Goal: Find contact information: Find contact information

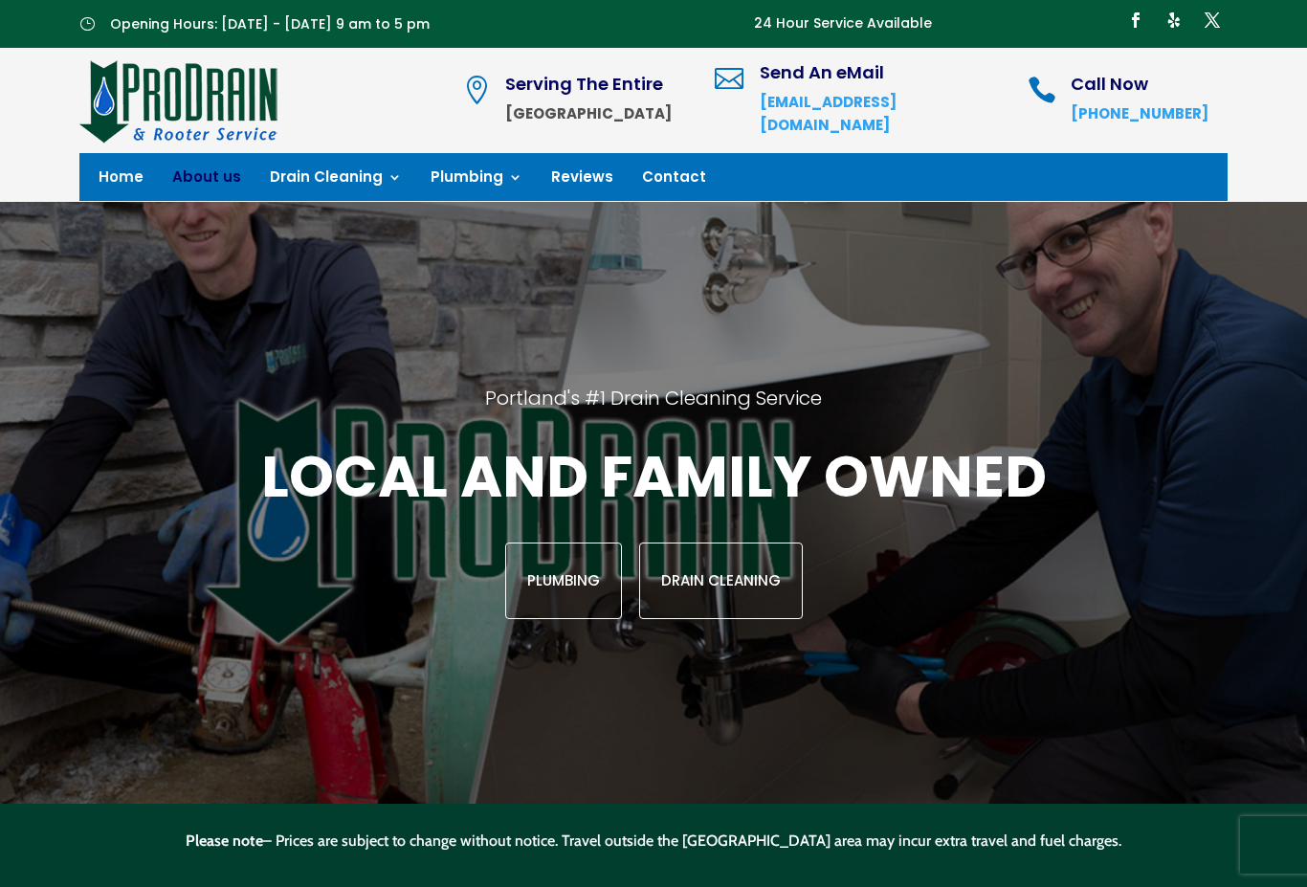
click at [201, 185] on link "About us" at bounding box center [206, 180] width 69 height 21
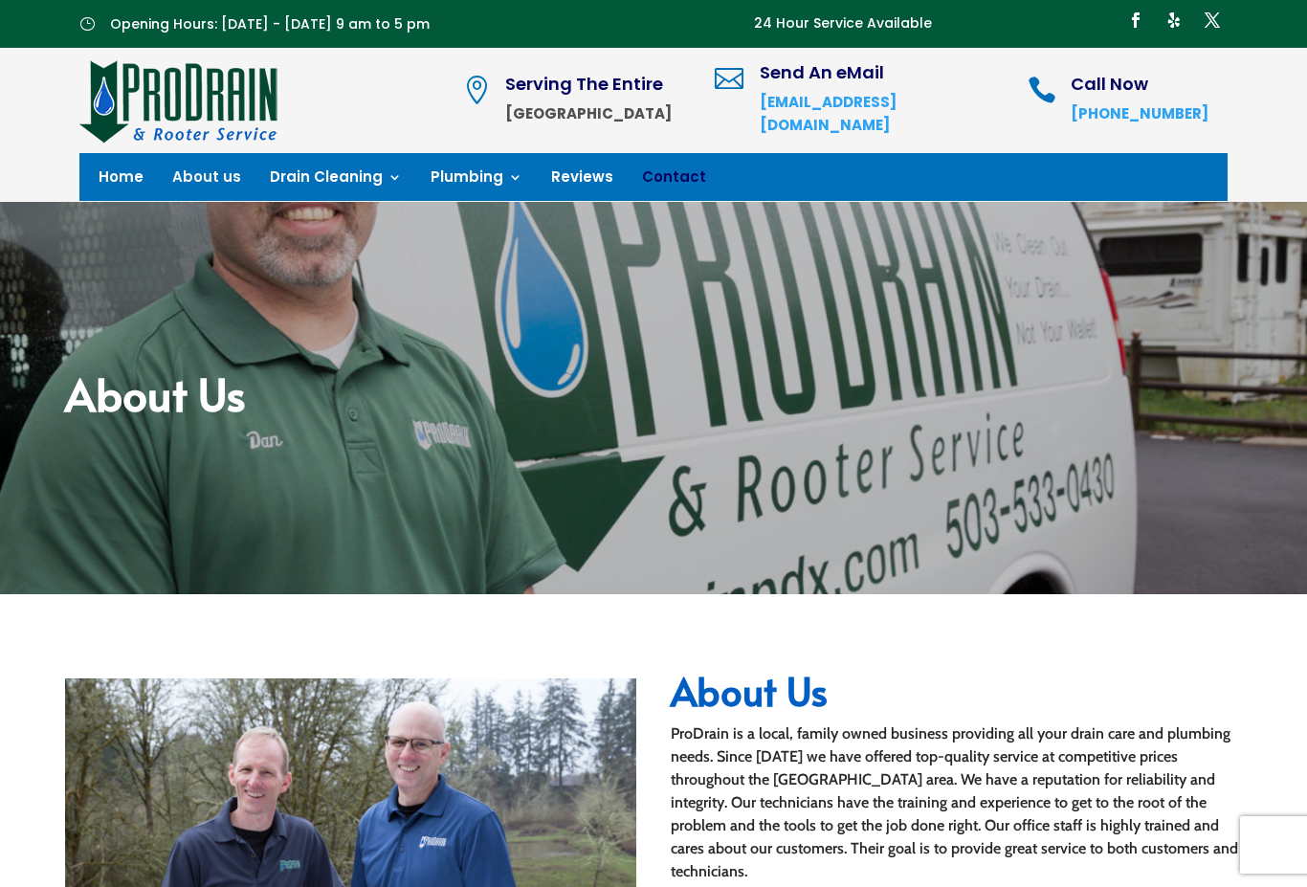
click at [660, 180] on link "Contact" at bounding box center [674, 180] width 64 height 21
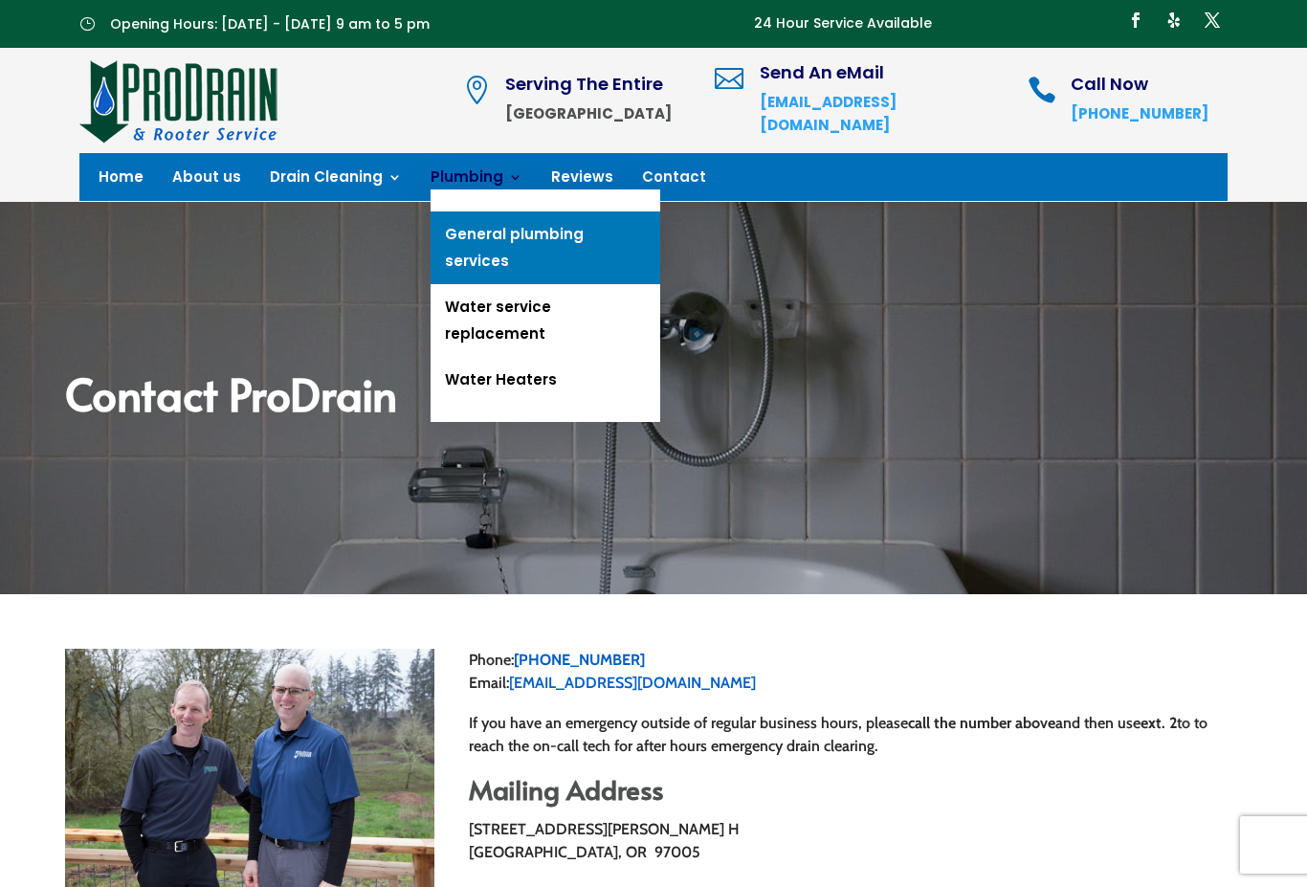
click at [591, 242] on link "General plumbing services" at bounding box center [546, 247] width 230 height 73
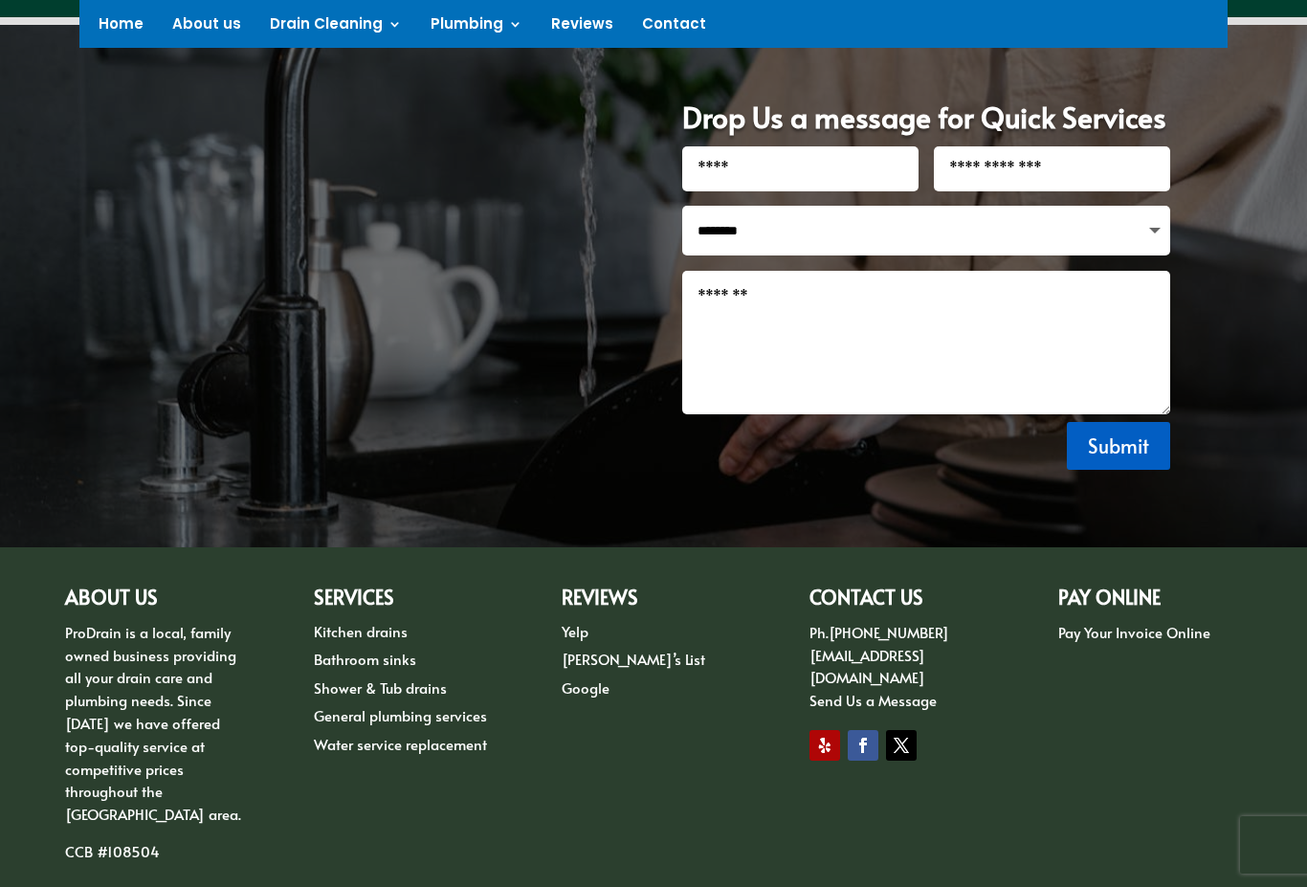
scroll to position [1797, 0]
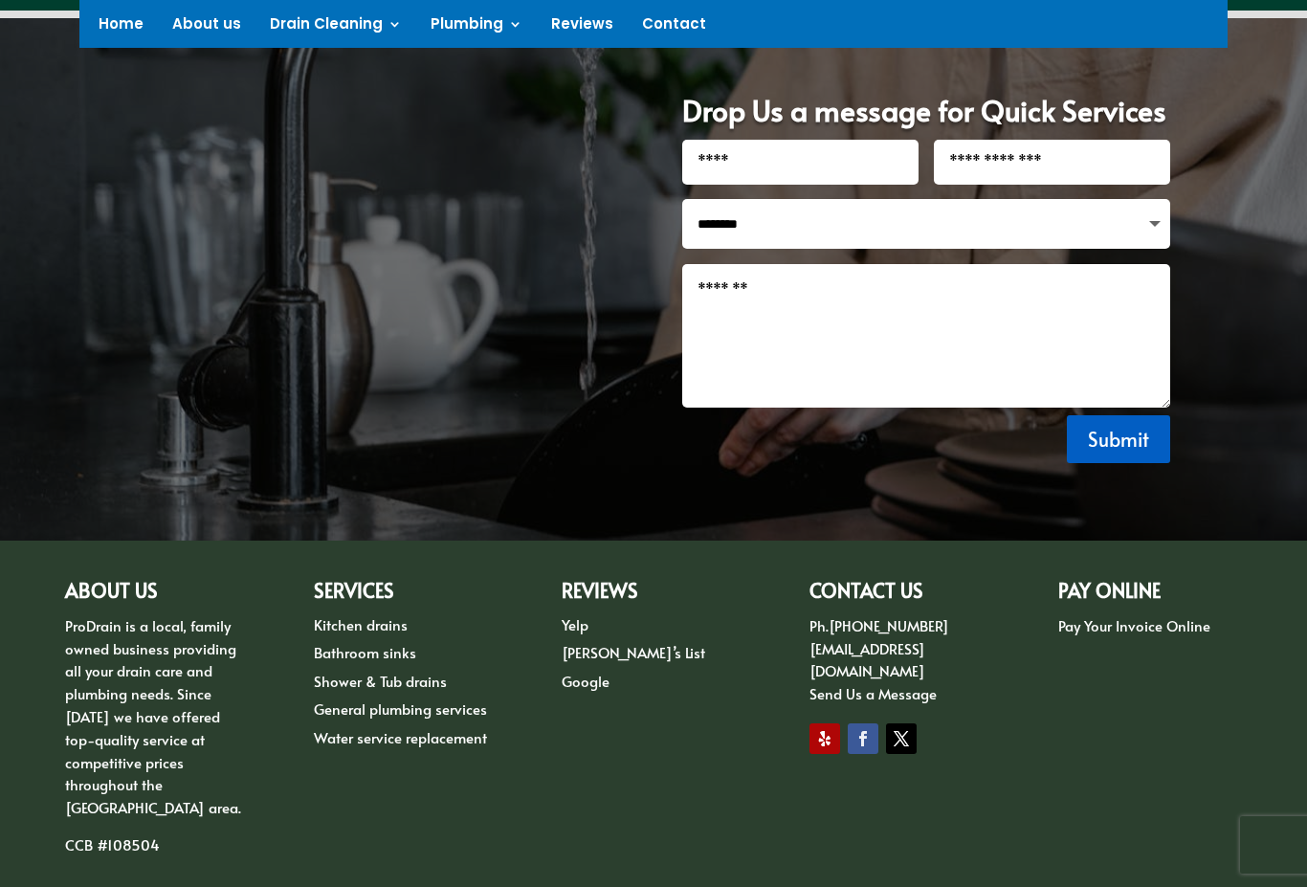
click at [867, 723] on link "Follow" at bounding box center [863, 738] width 31 height 31
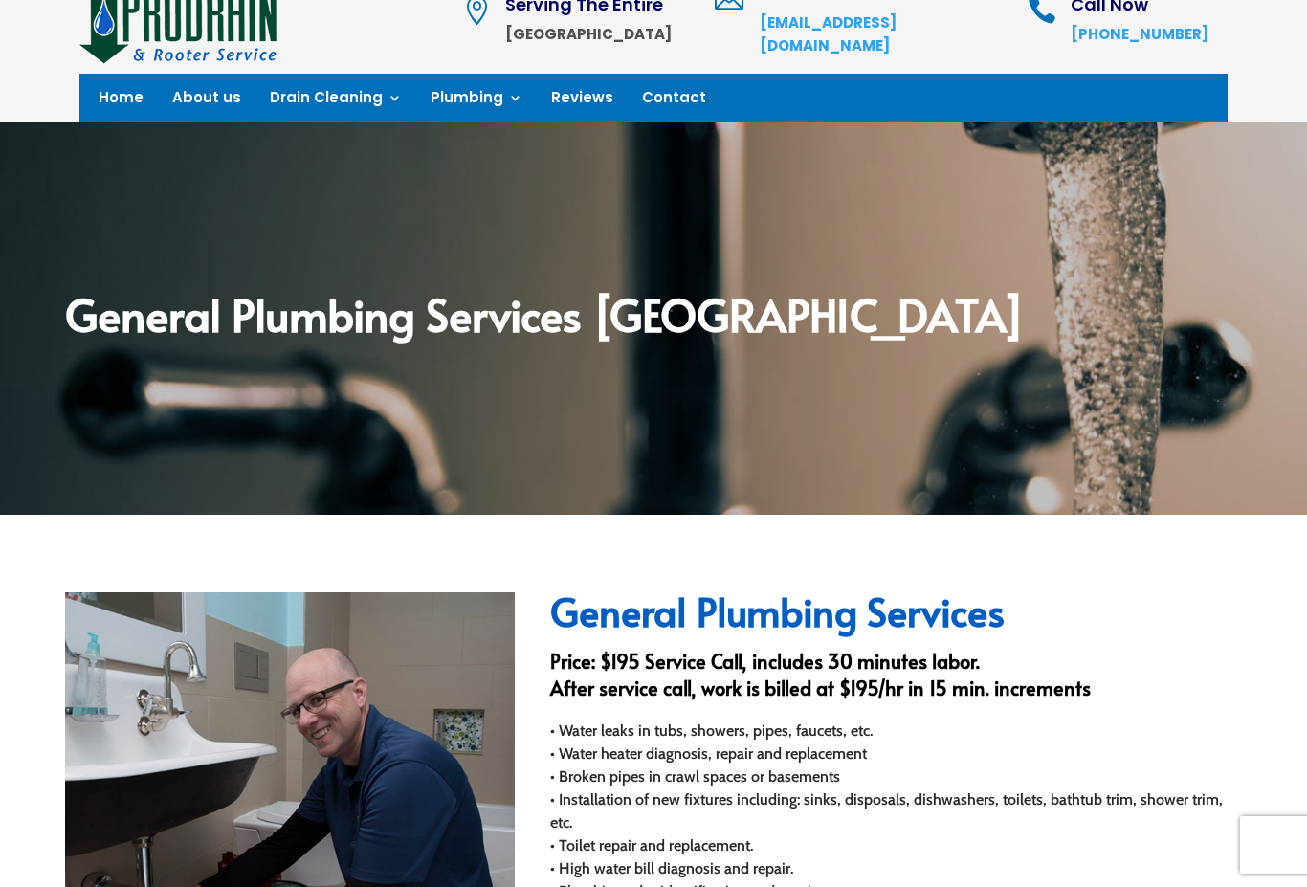
scroll to position [0, 0]
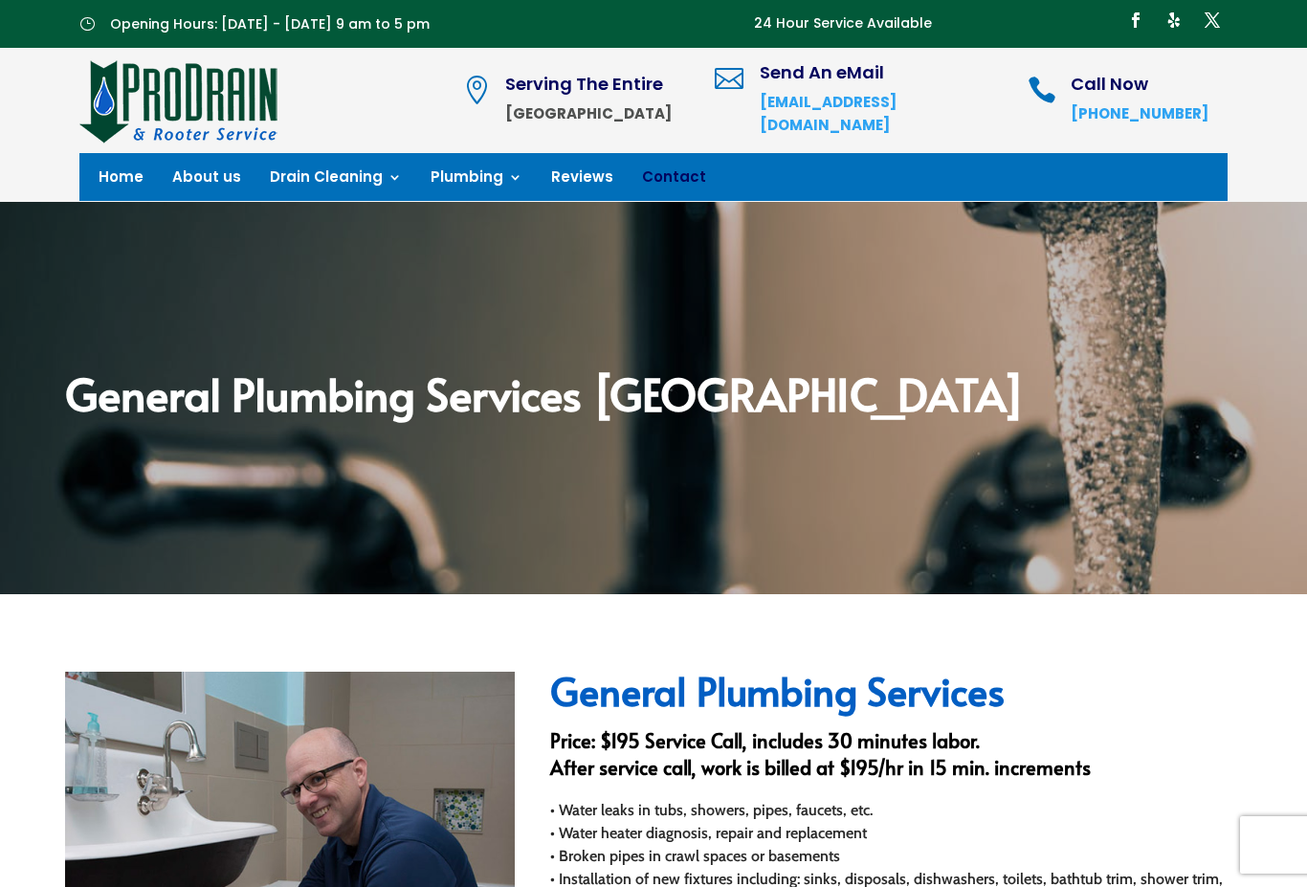
click at [669, 185] on link "Contact" at bounding box center [674, 180] width 64 height 21
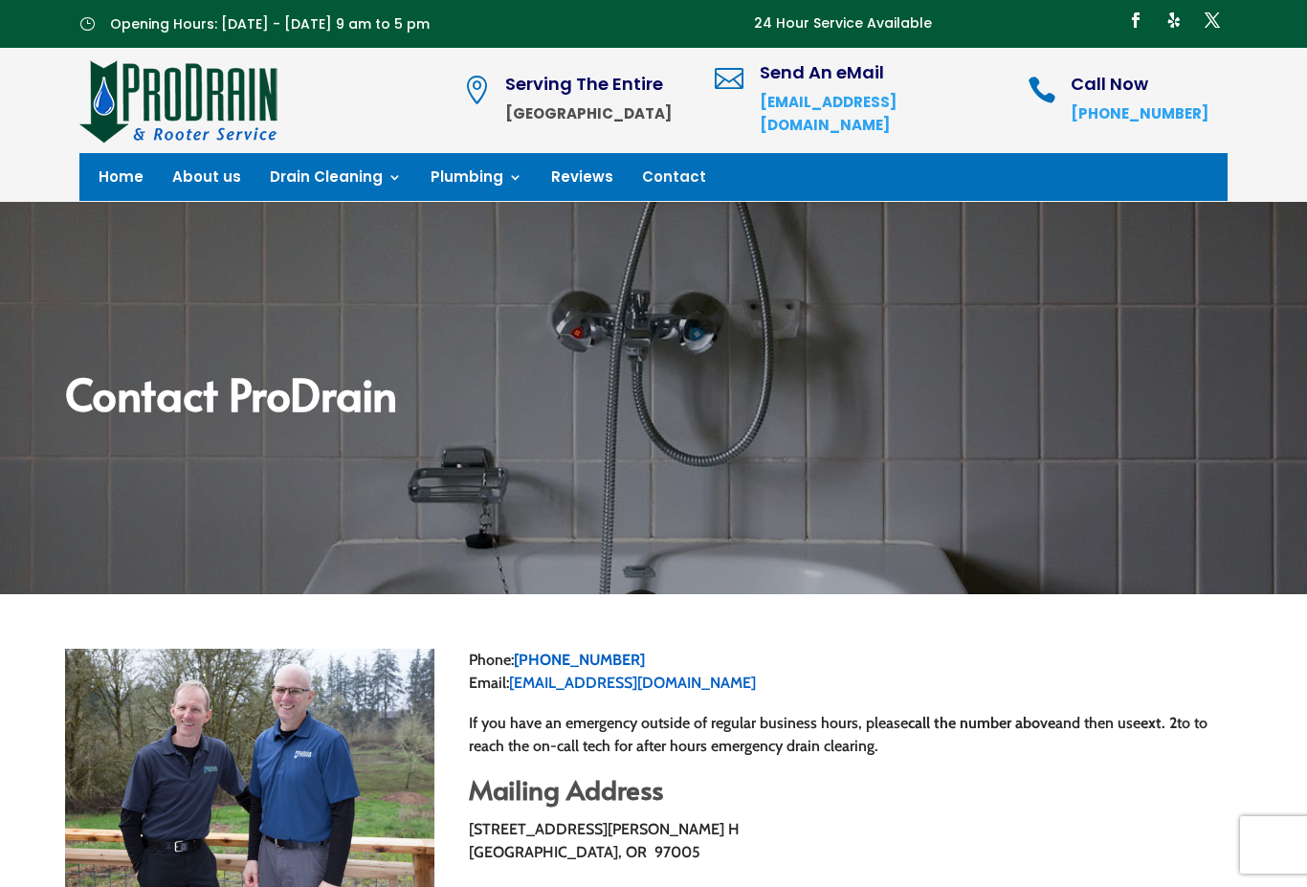
click at [897, 117] on strong "[EMAIL_ADDRESS][DOMAIN_NAME]" at bounding box center [828, 113] width 137 height 43
